Goal: Information Seeking & Learning: Learn about a topic

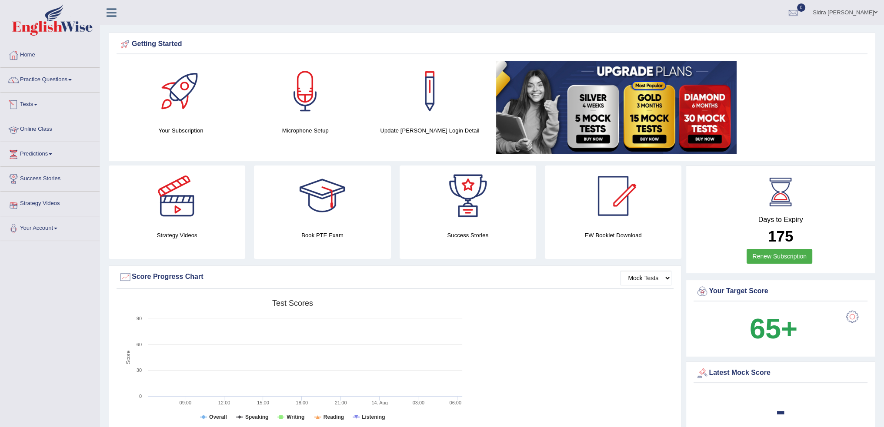
click at [31, 128] on link "Online Class" at bounding box center [49, 128] width 99 height 22
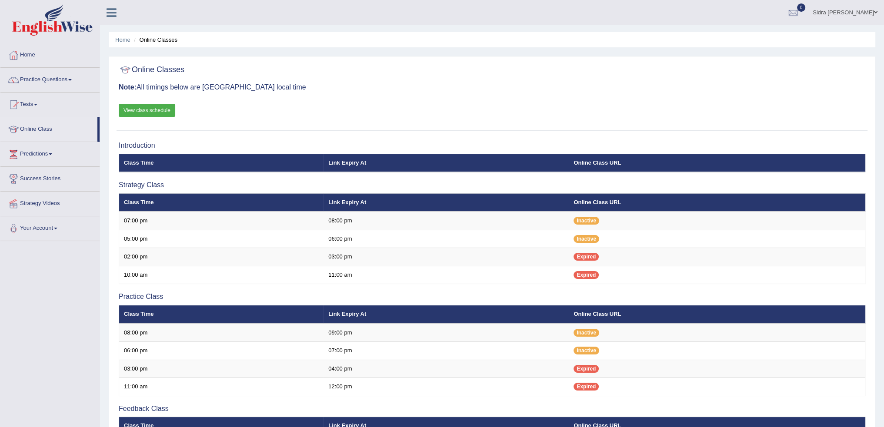
click at [133, 107] on link "View class schedule" at bounding box center [147, 110] width 57 height 13
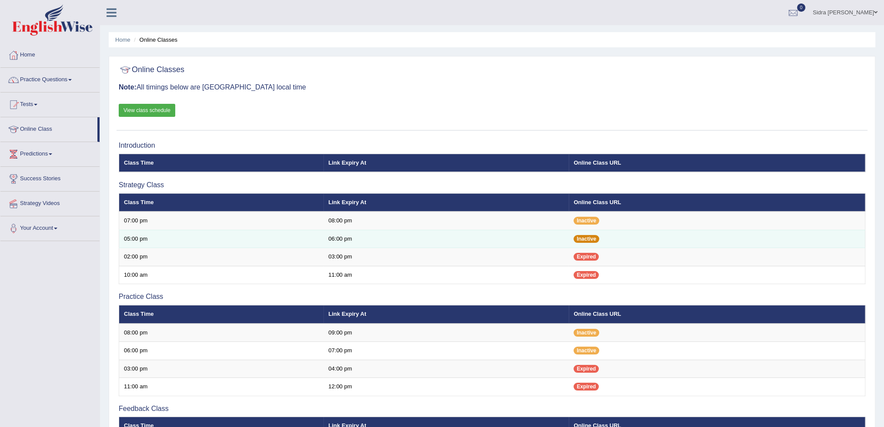
click at [593, 240] on span "Inactive" at bounding box center [586, 239] width 26 height 8
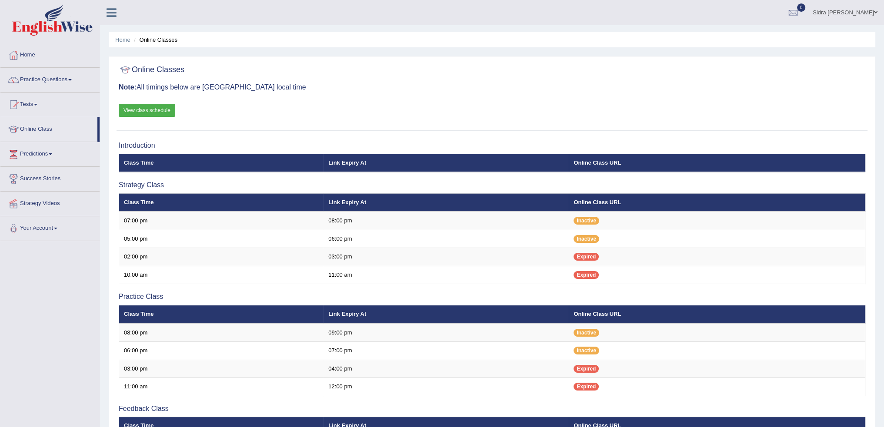
click at [602, 81] on div "Online Classes Note: All timings below are Melbourne local time View class sche…" at bounding box center [492, 96] width 751 height 70
click at [720, 103] on div "Online Classes Note: All timings below are Melbourne local time View class sche…" at bounding box center [492, 96] width 751 height 70
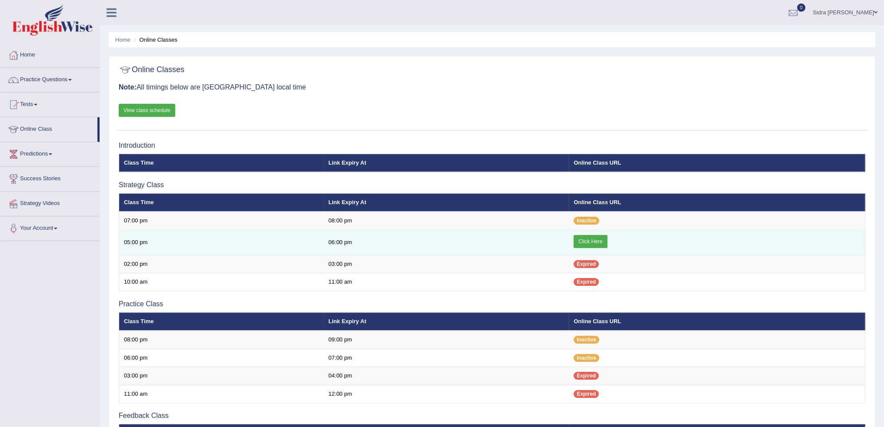
click at [585, 239] on link "Click Here" at bounding box center [589, 241] width 33 height 13
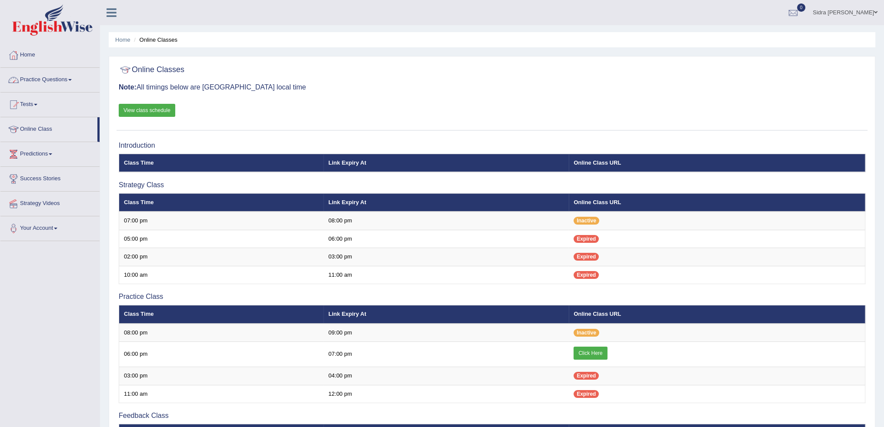
click at [48, 83] on link "Practice Questions" at bounding box center [49, 79] width 99 height 22
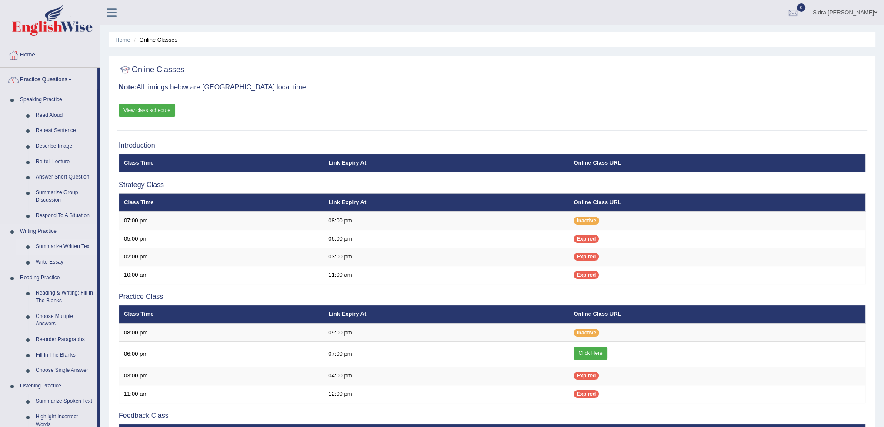
click at [44, 244] on link "Summarize Written Text" at bounding box center [65, 247] width 66 height 16
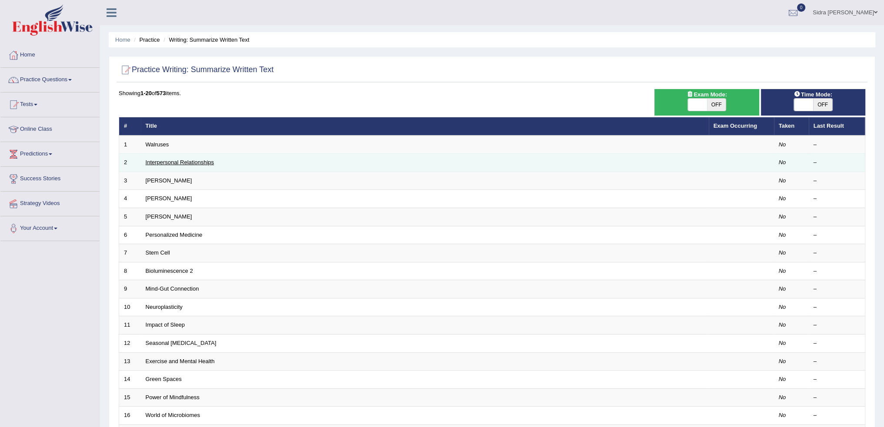
click at [177, 160] on link "Interpersonal Relationships" at bounding box center [180, 162] width 69 height 7
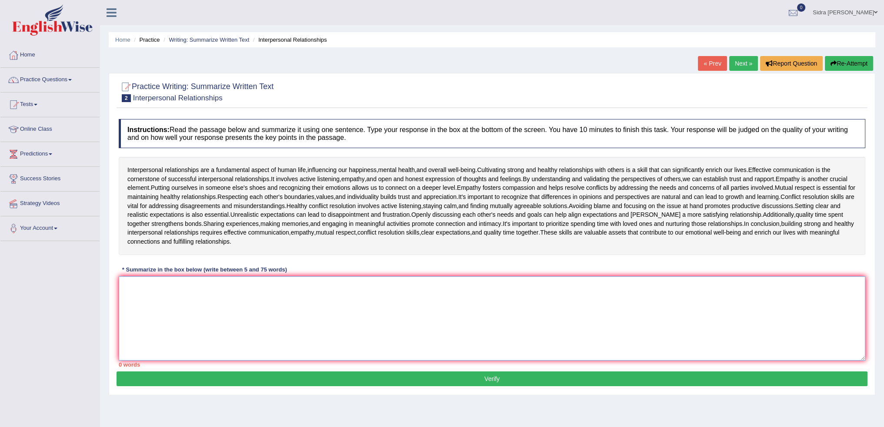
click at [264, 279] on textarea at bounding box center [492, 319] width 746 height 84
type textarea "i"
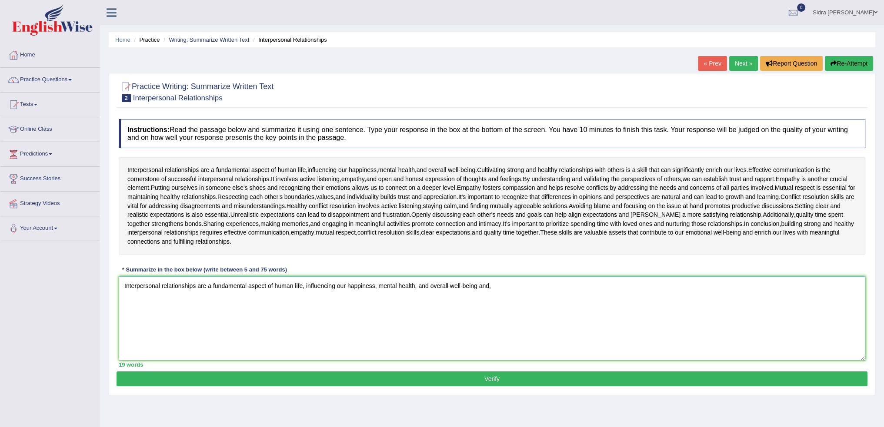
click at [525, 284] on textarea "Interpersonal relationships are a fundamental aspect of human life, influencing…" at bounding box center [492, 319] width 746 height 84
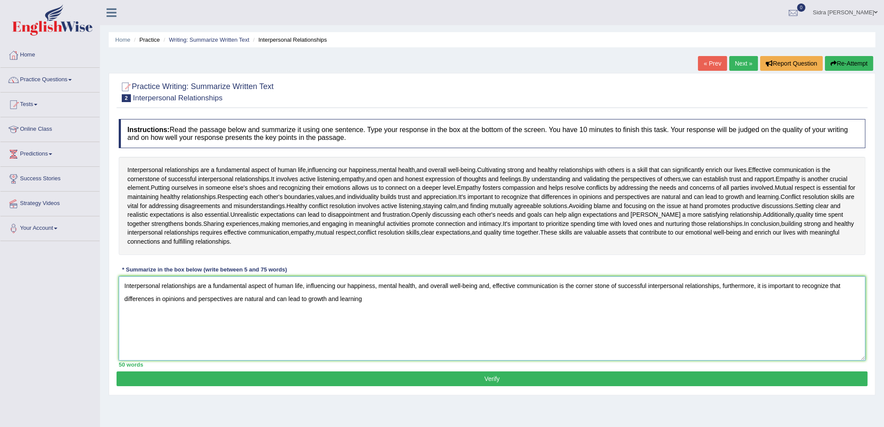
drag, startPoint x: 345, startPoint y: 283, endPoint x: 337, endPoint y: 284, distance: 8.4
click at [337, 284] on textarea "Interpersonal relationships are a fundamental aspect of human life, influencing…" at bounding box center [492, 319] width 746 height 84
click at [367, 300] on textarea "Interpersonal relationships are a fundamental aspect of human life, influencing…" at bounding box center [492, 319] width 746 height 84
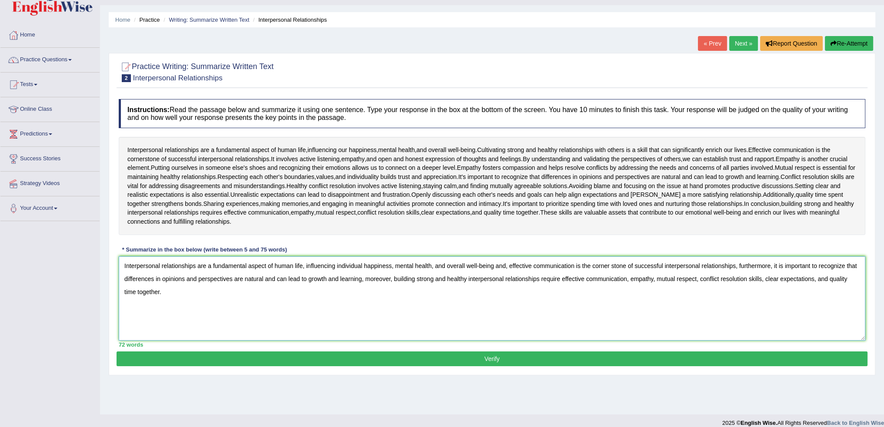
scroll to position [29, 0]
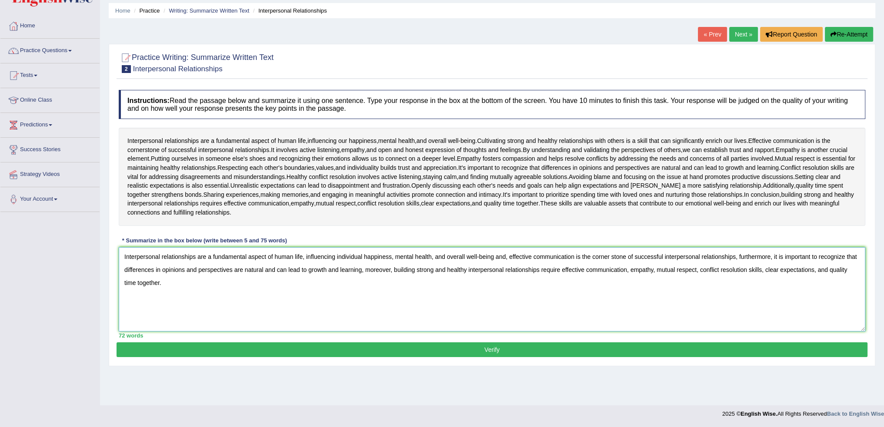
type textarea "Interpersonal relationships are a fundamental aspect of human life, influencing…"
click at [523, 352] on button "Verify" at bounding box center [492, 350] width 751 height 15
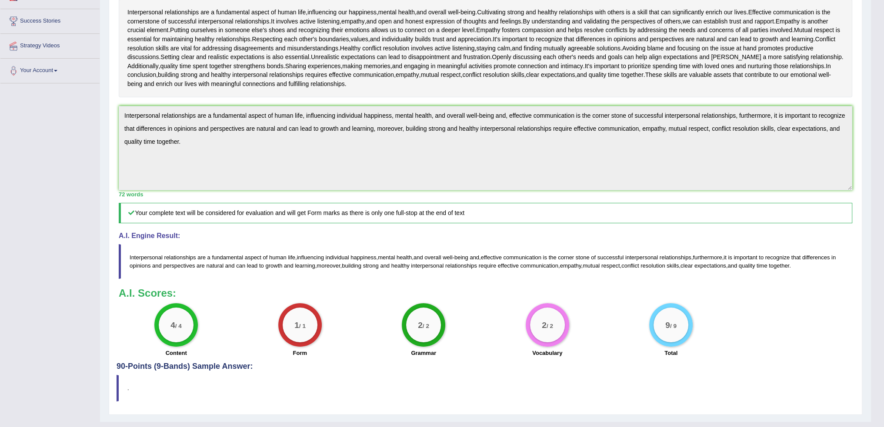
scroll to position [173, 0]
